Goal: Navigation & Orientation: Understand site structure

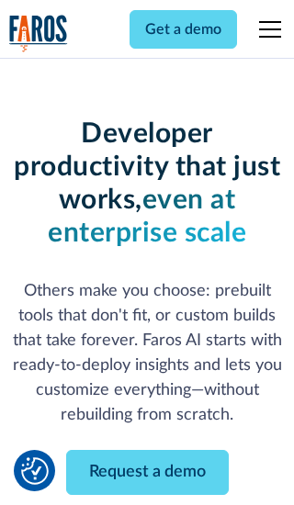
scroll to position [220, 0]
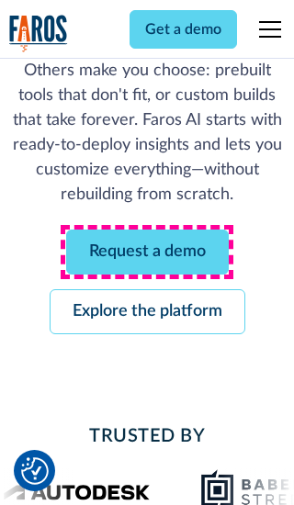
click at [147, 251] on link "Request a demo" at bounding box center [147, 251] width 162 height 45
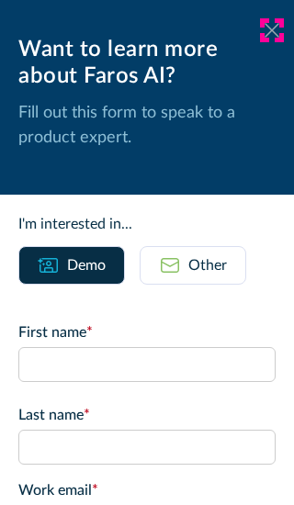
click at [272, 30] on icon at bounding box center [271, 30] width 15 height 14
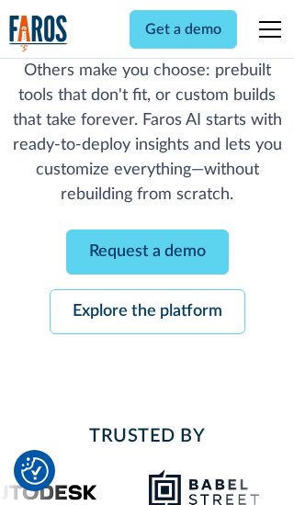
scroll to position [280, 0]
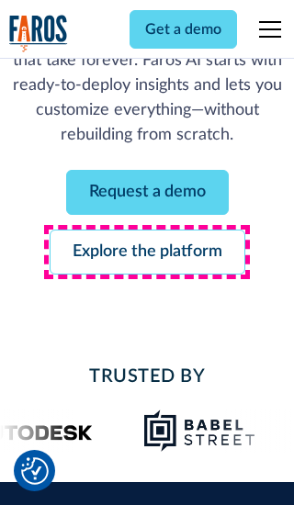
click at [147, 251] on link "Explore the platform" at bounding box center [147, 251] width 195 height 45
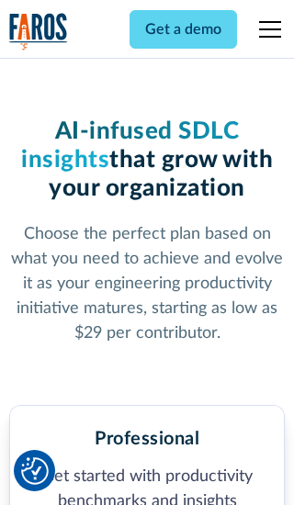
scroll to position [2843, 0]
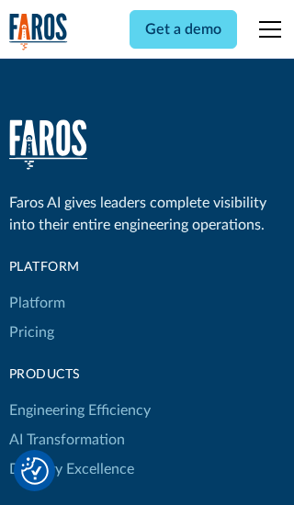
click at [36, 288] on link "Platform" at bounding box center [37, 302] width 56 height 29
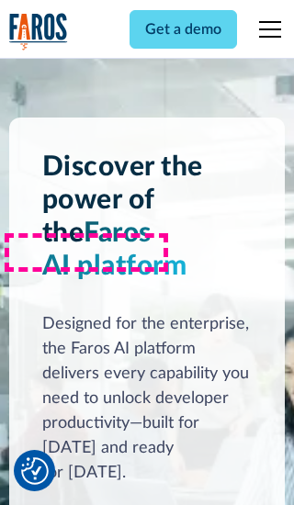
scroll to position [14370, 0]
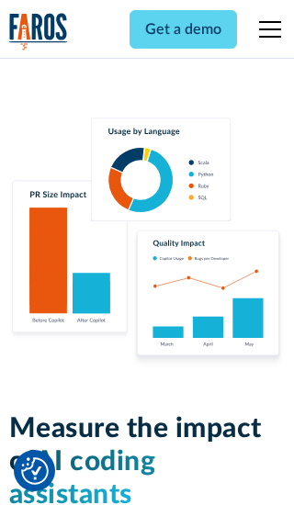
scroll to position [11341, 0]
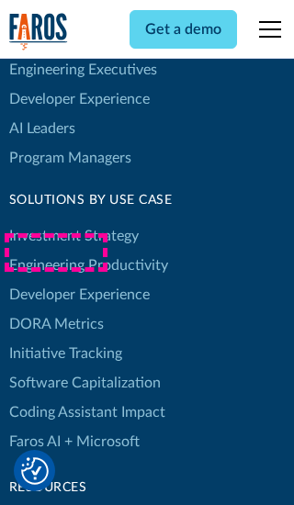
click at [55, 309] on link "DORA Metrics" at bounding box center [56, 323] width 94 height 29
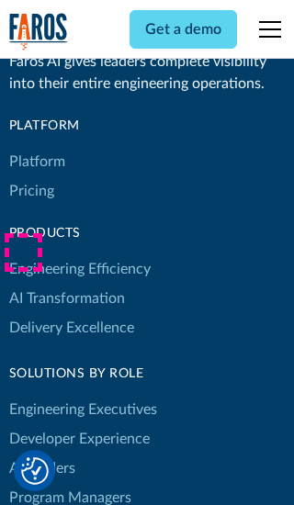
scroll to position [8033, 0]
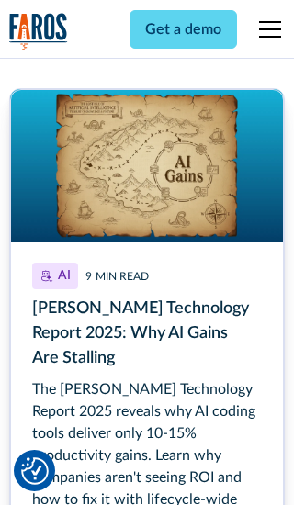
scroll to position [8305, 0]
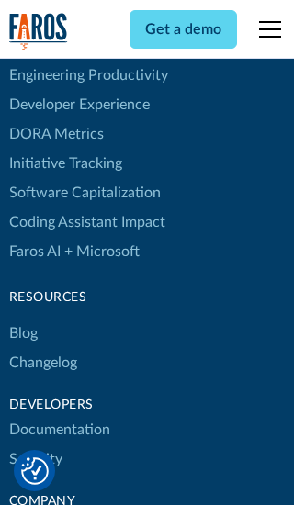
click at [42, 348] on link "Changelog" at bounding box center [43, 362] width 68 height 29
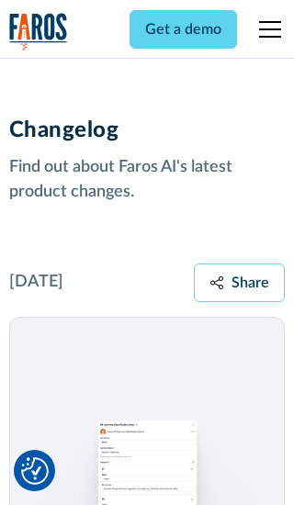
scroll to position [22159, 0]
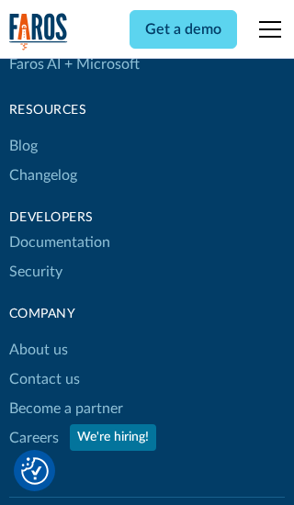
click at [38, 335] on link "About us" at bounding box center [38, 349] width 59 height 29
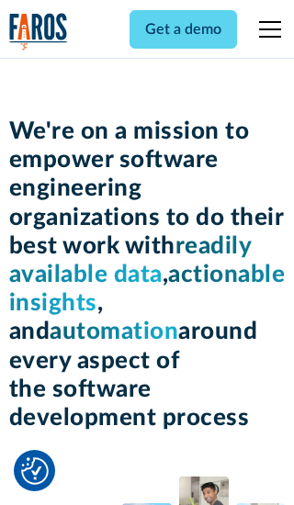
scroll to position [6327, 0]
